Goal: Contribute content: Add original content to the website for others to see

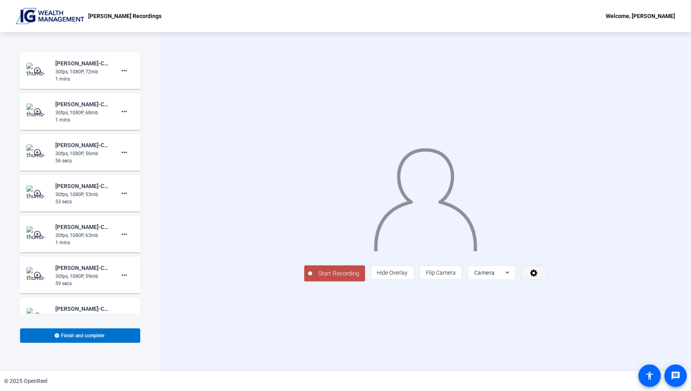
click at [538, 276] on icon at bounding box center [533, 272] width 9 height 8
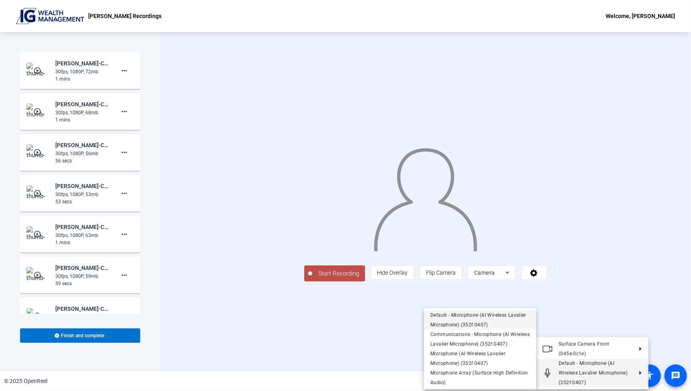
click at [460, 321] on span "Default - Microphone (AI Wireless Lavalier Microphone) (352f:0407)" at bounding box center [478, 319] width 96 height 15
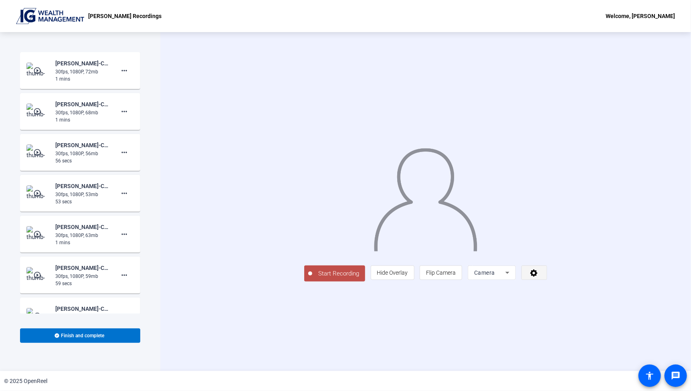
click at [538, 276] on icon at bounding box center [533, 272] width 9 height 8
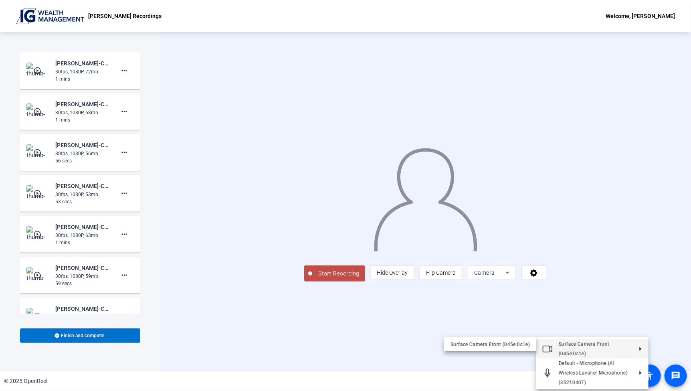
click at [583, 346] on span "Surface Camera Front (045e:0c1e)" at bounding box center [584, 348] width 51 height 15
click at [321, 353] on div at bounding box center [345, 195] width 691 height 391
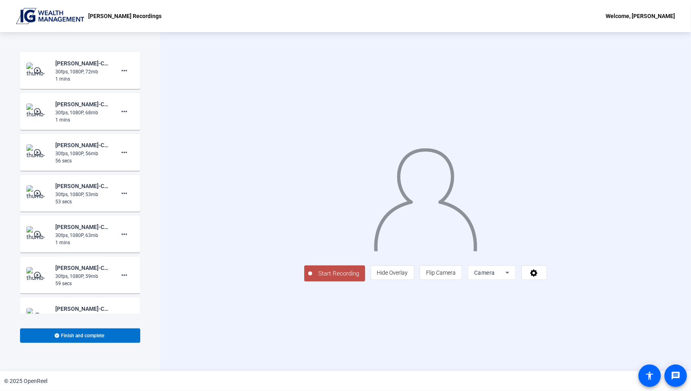
click at [312, 278] on span "Start Recording" at bounding box center [338, 273] width 53 height 9
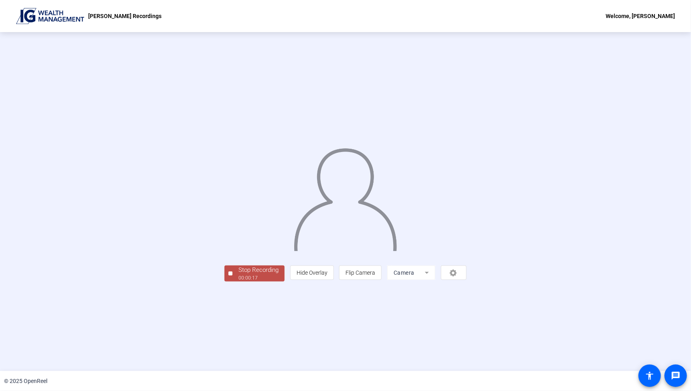
click at [238, 274] on div "Stop Recording" at bounding box center [258, 269] width 40 height 9
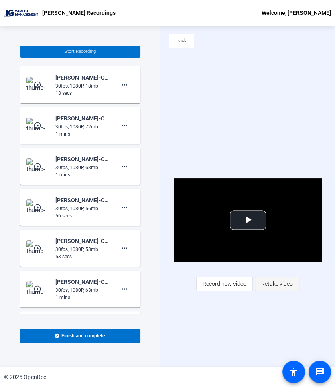
click at [280, 285] on span "Retake video" at bounding box center [277, 283] width 32 height 15
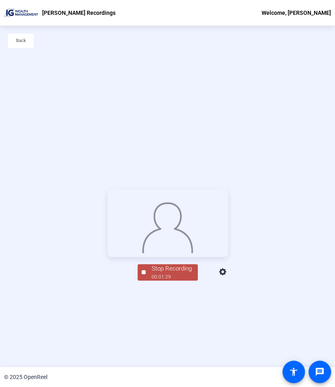
click at [167, 274] on div "Stop Recording" at bounding box center [171, 268] width 40 height 9
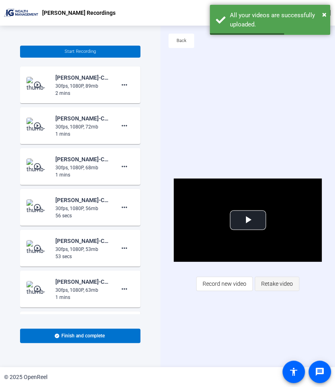
click at [265, 285] on span "Retake video" at bounding box center [277, 283] width 32 height 15
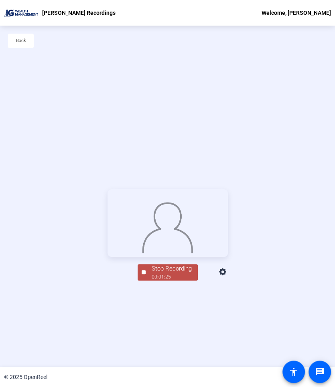
click at [168, 274] on div "Stop Recording" at bounding box center [171, 268] width 40 height 9
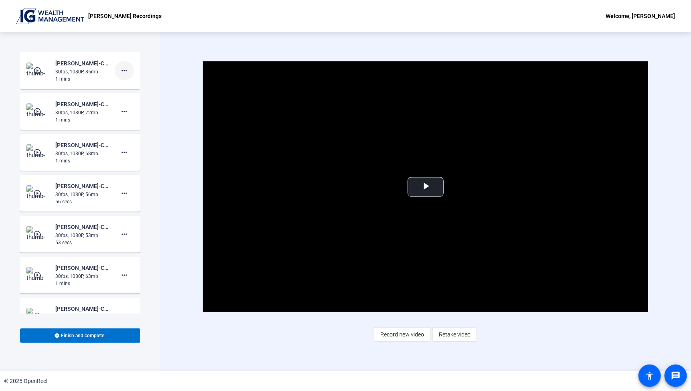
click at [120, 72] on mat-icon "more_horiz" at bounding box center [124, 71] width 10 height 10
click at [135, 106] on span "Add Notes" at bounding box center [133, 107] width 32 height 10
click at [82, 96] on textarea "Welcome to the IG Living Market Minute The S&P 500 has defied seasonality, thus…" at bounding box center [73, 98] width 81 height 19
paste textarea "Historically, August and September are weak months for markets, but this year h…"
click at [126, 103] on mat-icon "save" at bounding box center [129, 103] width 8 height 10
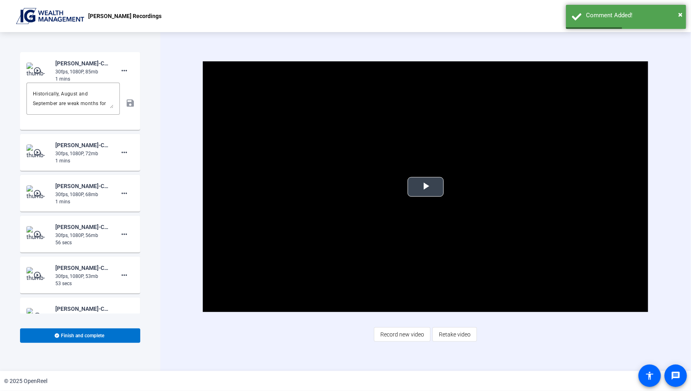
click at [425, 187] on span "Video Player" at bounding box center [425, 187] width 0 height 0
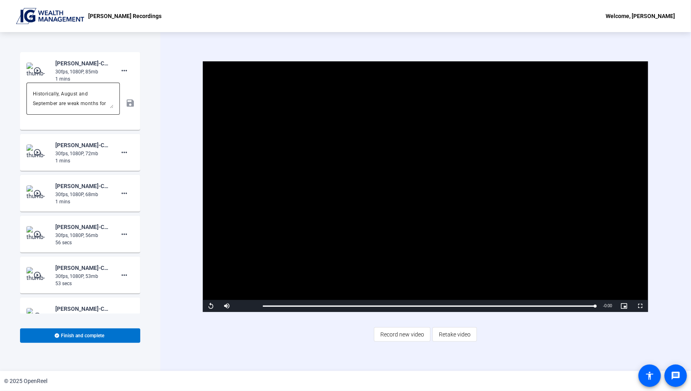
click at [47, 96] on textarea "Historically, August and September are weak months for markets, but this year h…" at bounding box center [73, 98] width 81 height 19
click at [31, 94] on div "Historically, August and September are weak months for markets, but this year h…" at bounding box center [72, 99] width 93 height 32
click at [34, 93] on textarea "Historically, August and September are weak months for markets, but this year h…" at bounding box center [73, 98] width 81 height 19
click at [57, 88] on div "Historically, August and September are weak months for markets, but this year h…" at bounding box center [73, 99] width 81 height 32
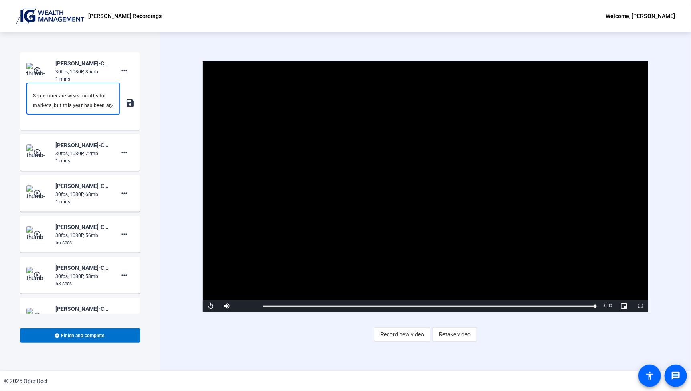
click at [58, 91] on textarea "Historically, August and September are weak months for markets, but this year h…" at bounding box center [73, 98] width 81 height 19
click at [55, 94] on textarea at bounding box center [73, 98] width 81 height 19
click at [64, 96] on textarea at bounding box center [73, 98] width 81 height 19
click at [48, 95] on textarea at bounding box center [73, 98] width 81 height 19
click at [69, 96] on textarea at bounding box center [73, 98] width 81 height 19
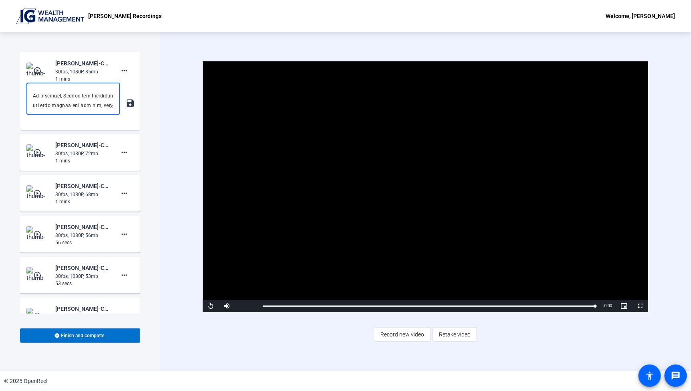
click at [91, 95] on textarea at bounding box center [73, 98] width 81 height 19
click at [71, 95] on textarea at bounding box center [73, 98] width 81 height 19
drag, startPoint x: 70, startPoint y: 95, endPoint x: 74, endPoint y: 95, distance: 4.4
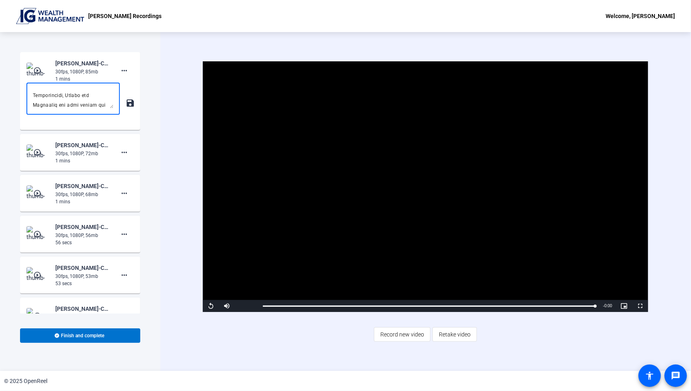
click at [69, 95] on textarea at bounding box center [73, 98] width 81 height 19
click at [49, 104] on textarea at bounding box center [73, 98] width 81 height 19
click at [79, 94] on textarea at bounding box center [73, 98] width 81 height 19
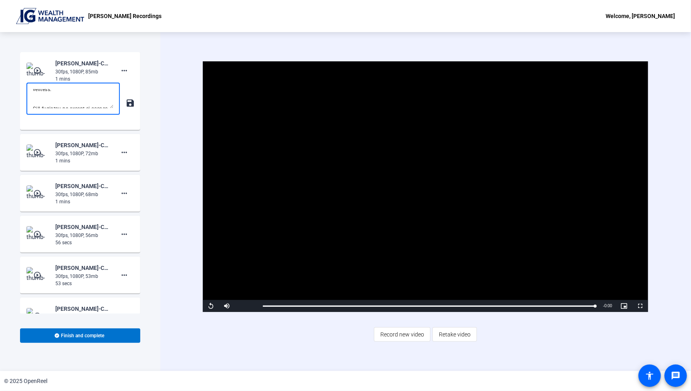
scroll to position [0, 0]
drag, startPoint x: 89, startPoint y: 97, endPoint x: 24, endPoint y: 74, distance: 68.4
click at [24, 74] on mat-card-content "play_circle_outline [PERSON_NAME]-Corporate Channel Welcome Video-[PERSON_NAME]…" at bounding box center [80, 91] width 120 height 78
type textarea "TITLE: Market Momentum and opportunities ahead. Historically, August and Septem…"
click at [132, 108] on mat-card-content "play_circle_outline [PERSON_NAME]-Corporate Channel Welcome Video-[PERSON_NAME]…" at bounding box center [80, 91] width 120 height 78
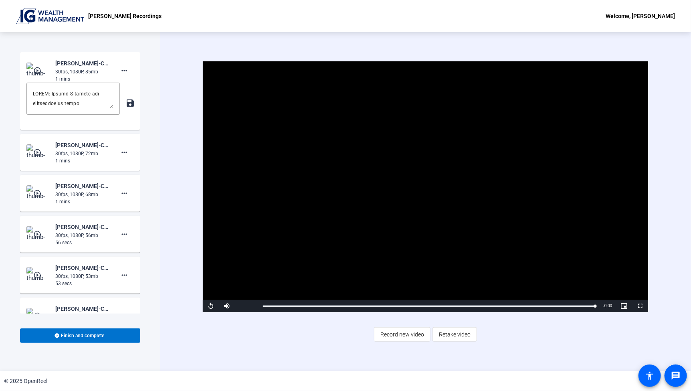
click at [126, 103] on mat-icon "save" at bounding box center [129, 103] width 8 height 10
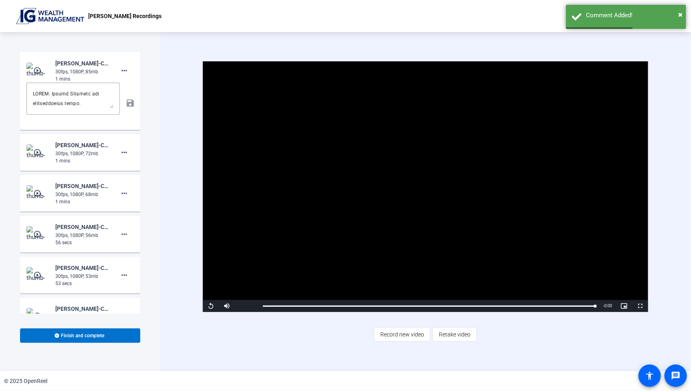
click at [125, 102] on div "save" at bounding box center [79, 103] width 107 height 41
click at [83, 336] on span "Finish and complete" at bounding box center [82, 335] width 43 height 6
